Goal: Information Seeking & Learning: Learn about a topic

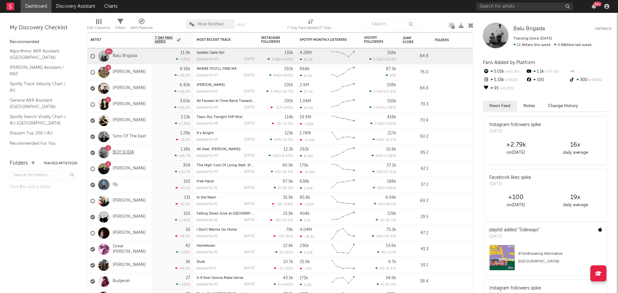
click at [127, 150] on link "BOY SODA" at bounding box center [123, 152] width 21 height 5
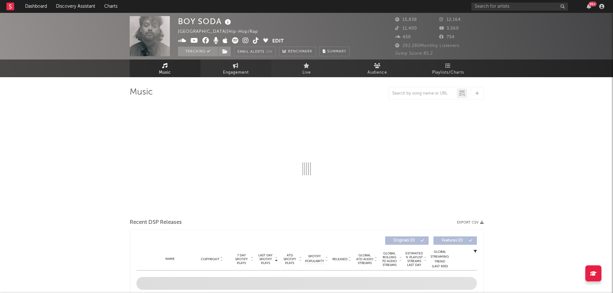
click at [221, 72] on link "Engagement" at bounding box center [236, 69] width 71 height 18
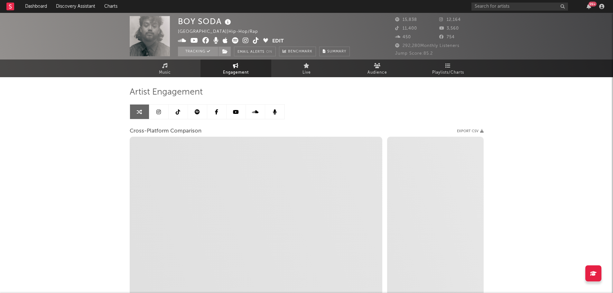
select select "1w"
select select "1m"
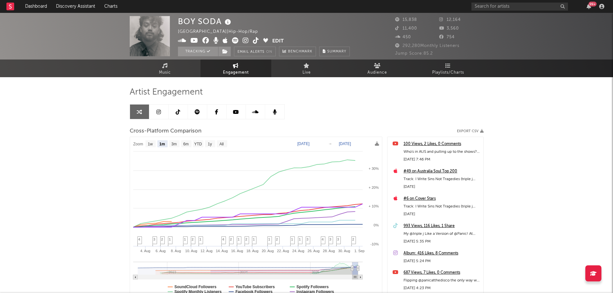
click at [303, 142] on text "[DATE]" at bounding box center [303, 144] width 12 height 5
type input "[DATE]"
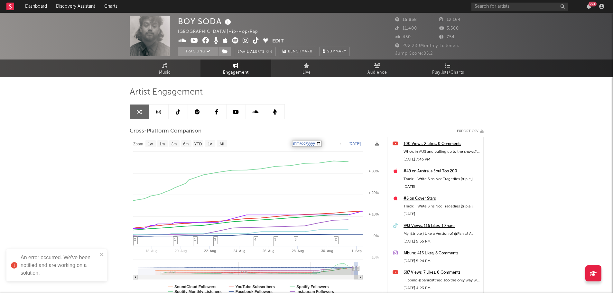
select select "1w"
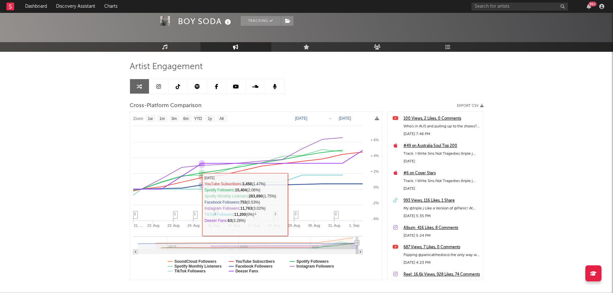
scroll to position [58, 0]
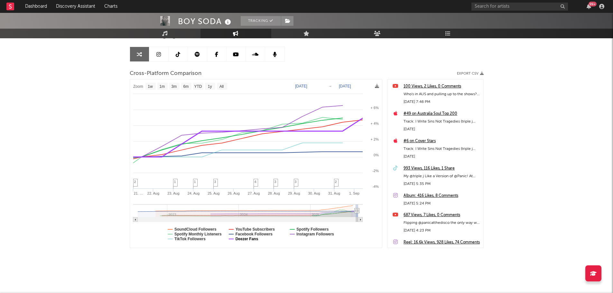
click at [241, 240] on text "Deezer Fans" at bounding box center [246, 239] width 23 height 5
select select "1w"
click at [267, 235] on text "Facebook Followers" at bounding box center [253, 234] width 37 height 5
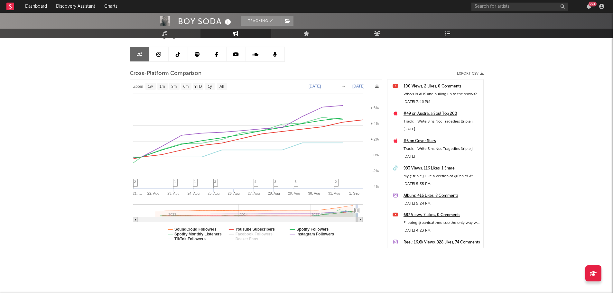
select select "1w"
click at [206, 229] on text "SoundCloud Followers" at bounding box center [196, 229] width 42 height 5
select select "1w"
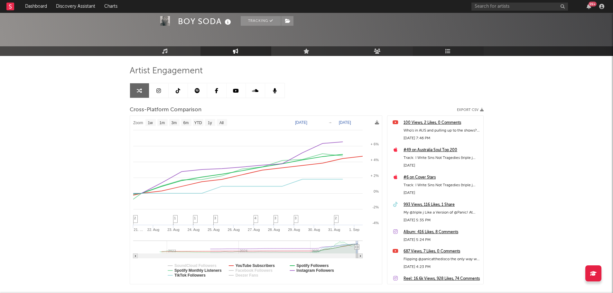
scroll to position [0, 0]
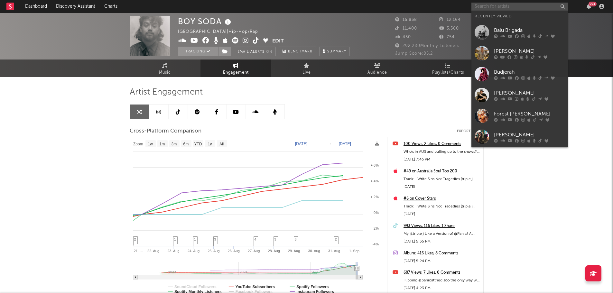
click at [496, 9] on input "text" at bounding box center [520, 7] width 97 height 8
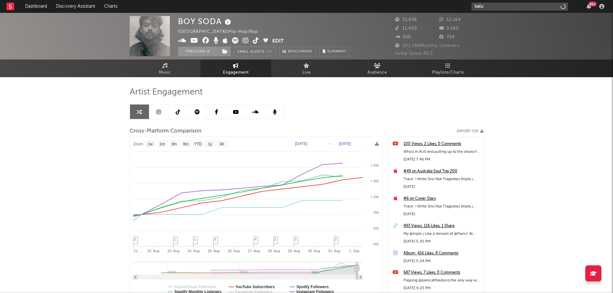
type input "balu"
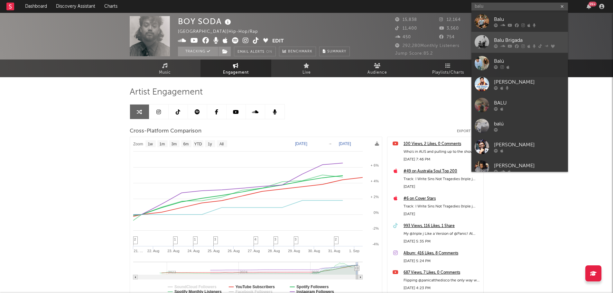
click at [484, 40] on div at bounding box center [482, 42] width 14 height 14
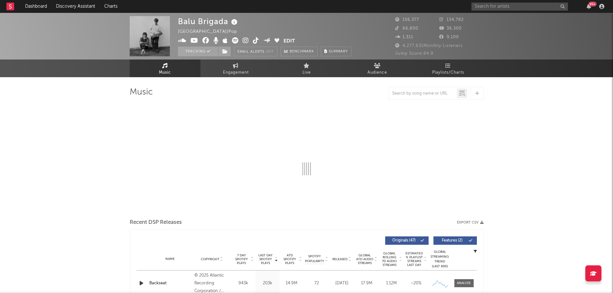
select select "6m"
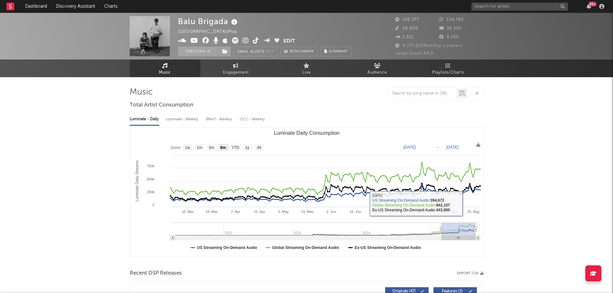
drag, startPoint x: 107, startPoint y: 211, endPoint x: 93, endPoint y: 148, distance: 64.4
